Goal: Communication & Community: Answer question/provide support

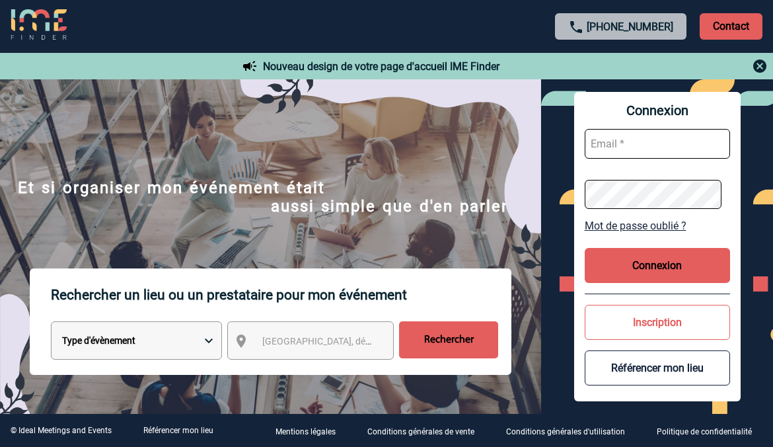
click at [624, 150] on input "text" at bounding box center [657, 144] width 145 height 30
type input "[EMAIL_ADDRESS][DOMAIN_NAME]"
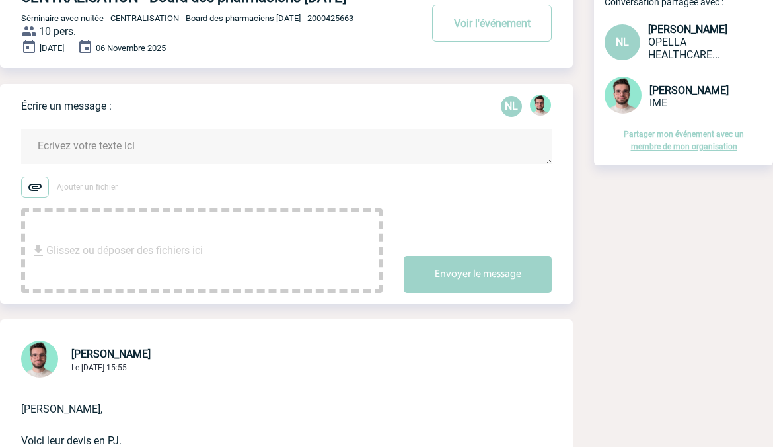
scroll to position [66, 0]
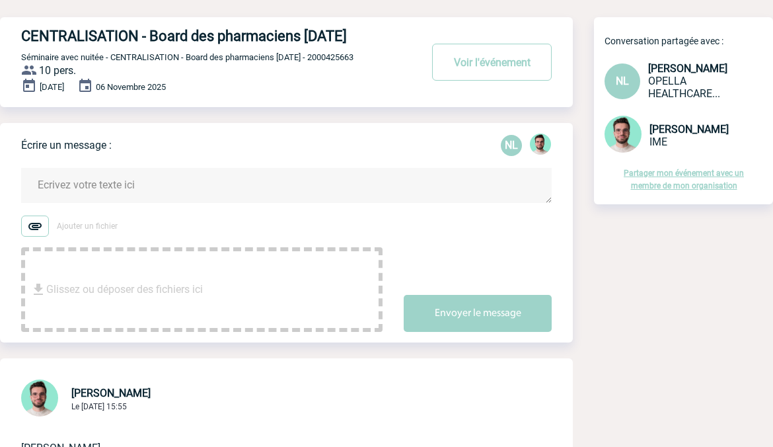
click at [137, 203] on textarea at bounding box center [286, 185] width 530 height 35
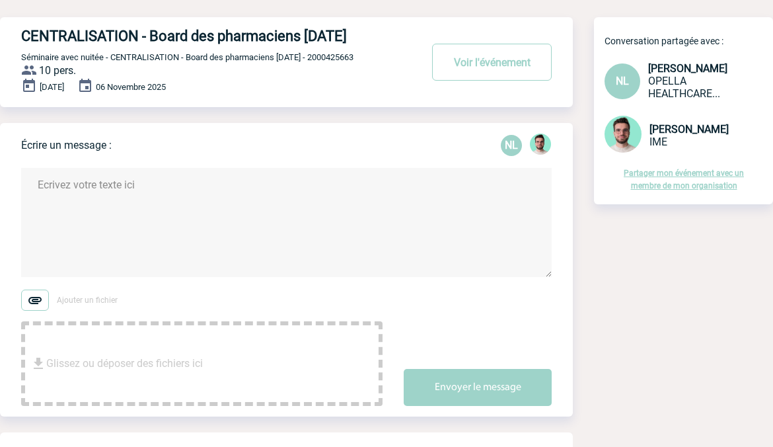
scroll to position [0, 0]
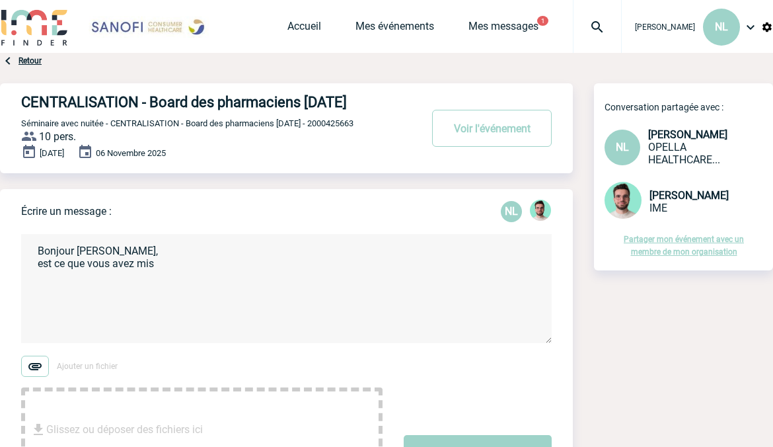
drag, startPoint x: 166, startPoint y: 281, endPoint x: 38, endPoint y: 285, distance: 128.2
click at [38, 285] on textarea "Bonjour [PERSON_NAME], est ce que vous avez mis" at bounding box center [286, 288] width 530 height 109
click at [444, 283] on textarea "Bonjour [PERSON_NAME], ok pas de souci juste bien mettre votre ligne commission…" at bounding box center [286, 288] width 530 height 109
drag, startPoint x: 444, startPoint y: 283, endPoint x: 418, endPoint y: 283, distance: 25.8
click at [418, 283] on textarea "Bonjour [PERSON_NAME], ok pas de souci juste bien mettre votre ligne commission…" at bounding box center [286, 288] width 530 height 109
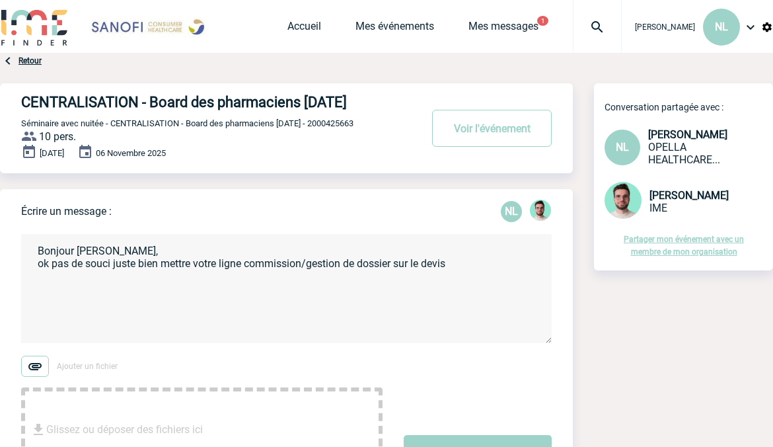
click at [458, 281] on textarea "Bonjour [PERSON_NAME], ok pas de souci juste bien mettre votre ligne commission…" at bounding box center [286, 288] width 530 height 109
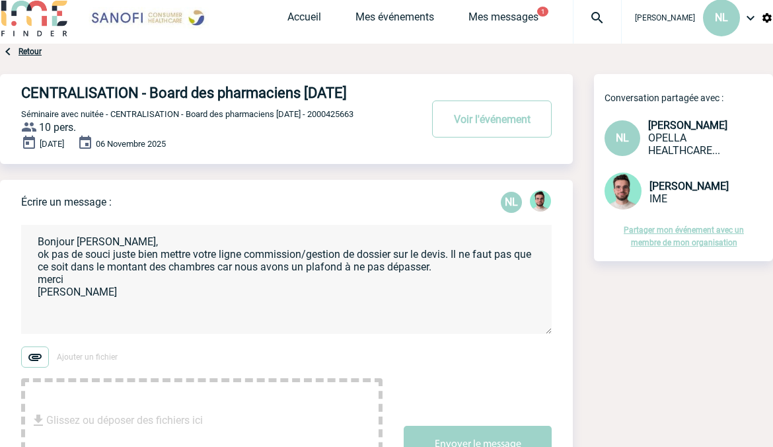
scroll to position [132, 0]
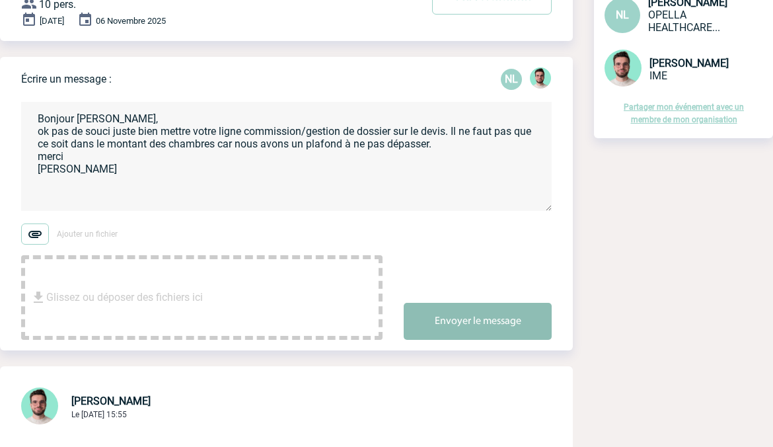
type textarea "Bonjour [PERSON_NAME], ok pas de souci juste bien mettre votre ligne commission…"
click at [472, 340] on button "Envoyer le message" at bounding box center [478, 321] width 148 height 37
